Goal: Transaction & Acquisition: Obtain resource

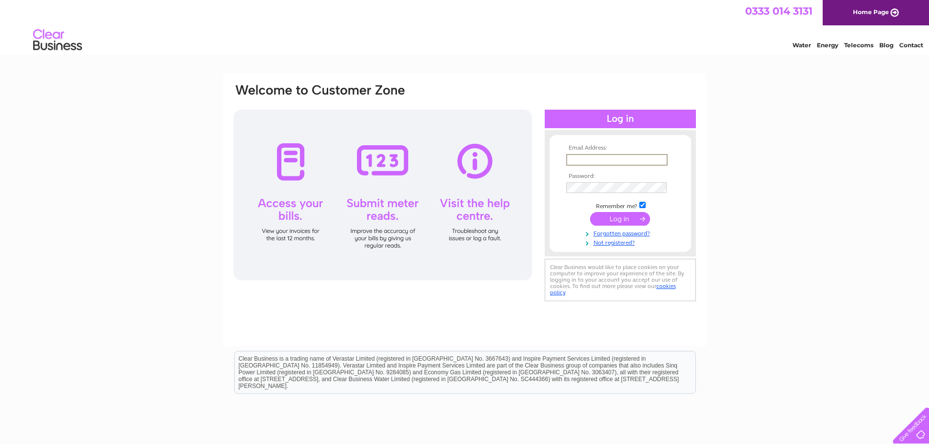
click at [574, 159] on input "text" at bounding box center [616, 160] width 101 height 12
type input "happylandsbuilding@gmail.com"
click at [626, 216] on input "submit" at bounding box center [620, 219] width 60 height 14
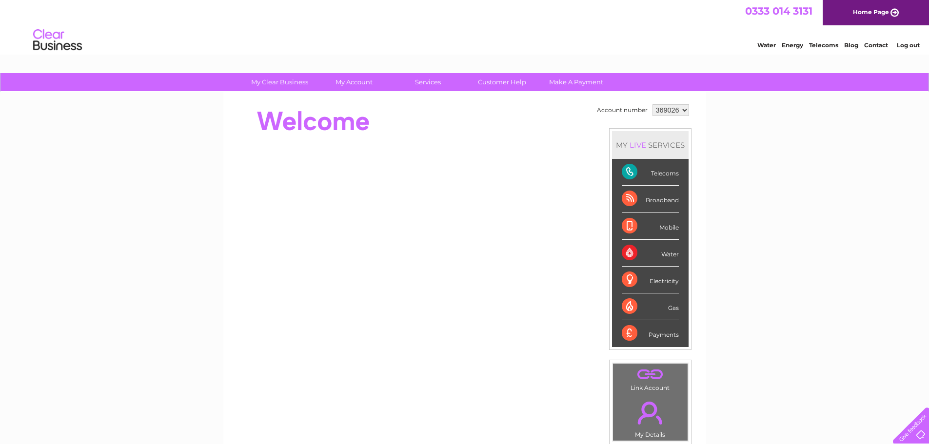
click at [667, 199] on div "Broadband" at bounding box center [650, 199] width 57 height 27
click at [684, 111] on select "369026" at bounding box center [670, 110] width 37 height 12
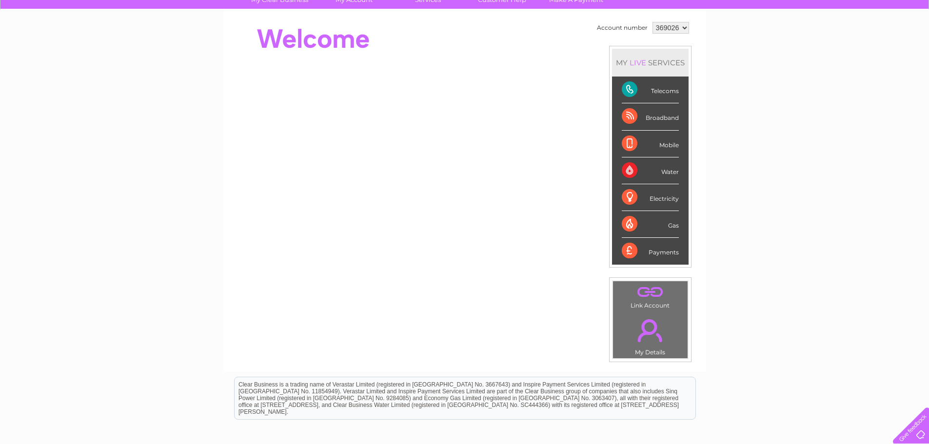
scroll to position [97, 0]
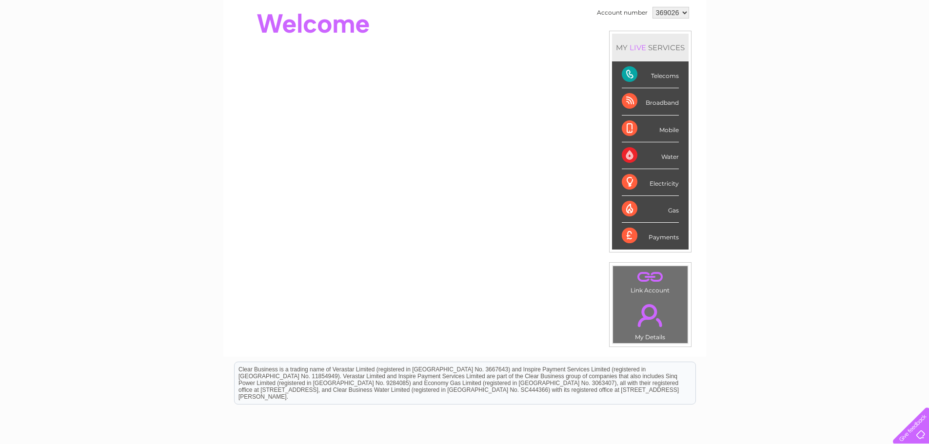
click at [632, 238] on div "Payments" at bounding box center [650, 236] width 57 height 26
click at [665, 238] on div "Payments" at bounding box center [650, 236] width 57 height 26
click at [649, 319] on link "." at bounding box center [650, 315] width 70 height 34
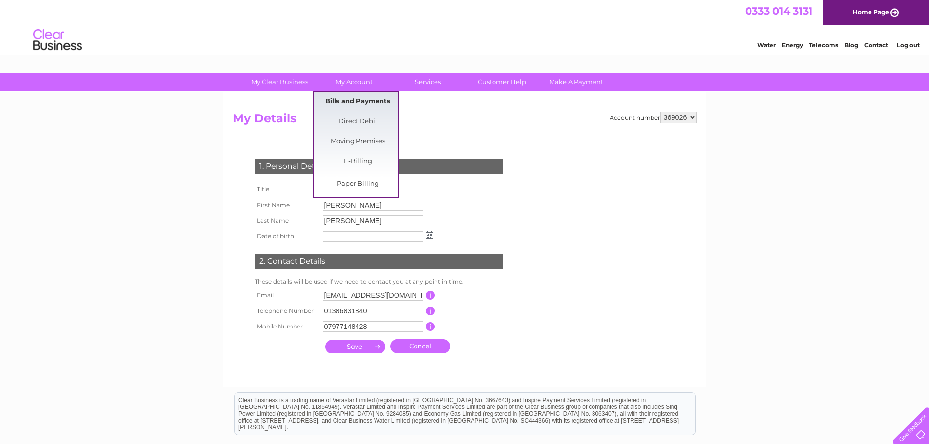
click at [356, 102] on link "Bills and Payments" at bounding box center [357, 101] width 80 height 19
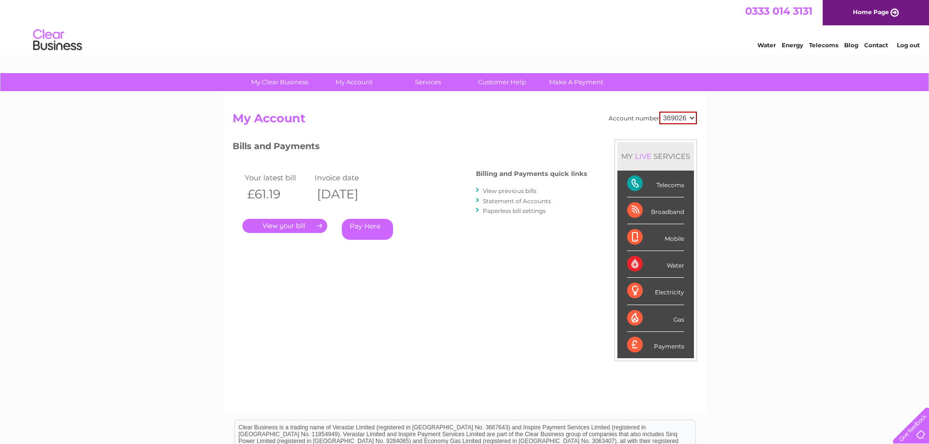
click at [272, 225] on link "." at bounding box center [284, 226] width 85 height 14
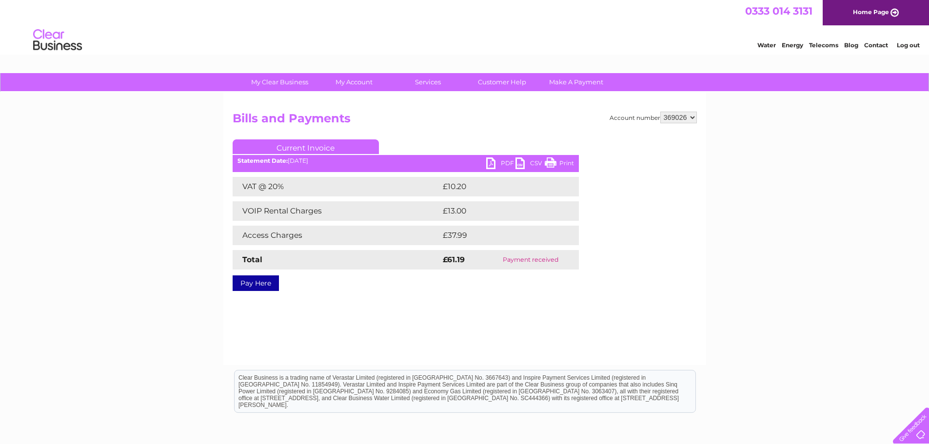
click at [502, 163] on link "PDF" at bounding box center [500, 164] width 29 height 14
drag, startPoint x: 267, startPoint y: 116, endPoint x: 247, endPoint y: 170, distance: 57.5
click at [253, 154] on div "Account number 369026 Bills and Payments Current Invoice PDF CSV Print £10.20" at bounding box center [465, 200] width 464 height 176
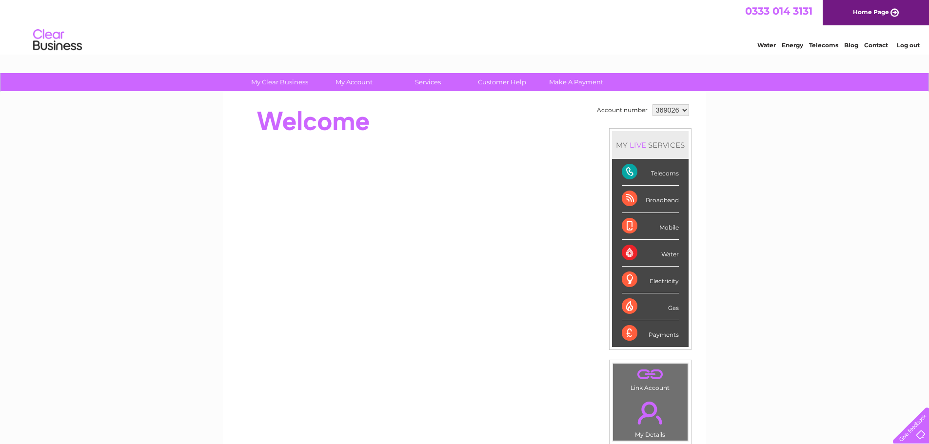
click at [907, 45] on link "Log out" at bounding box center [907, 44] width 23 height 7
